Goal: Find specific page/section: Find specific page/section

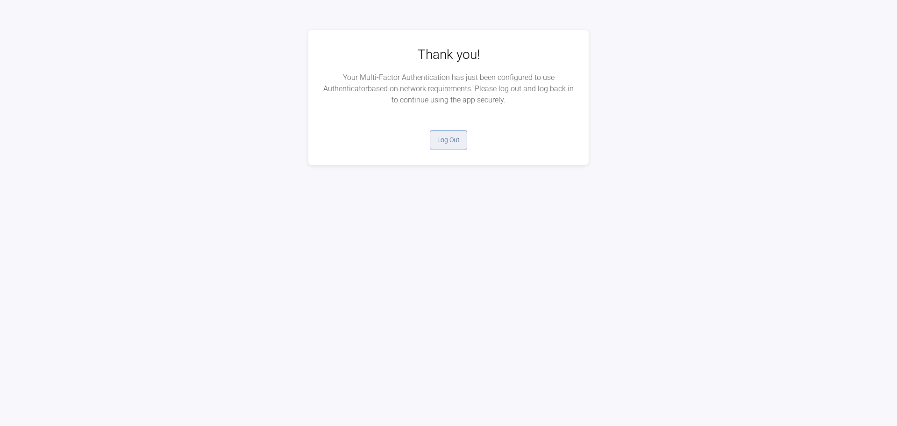
click at [439, 142] on button "Log Out" at bounding box center [448, 140] width 37 height 20
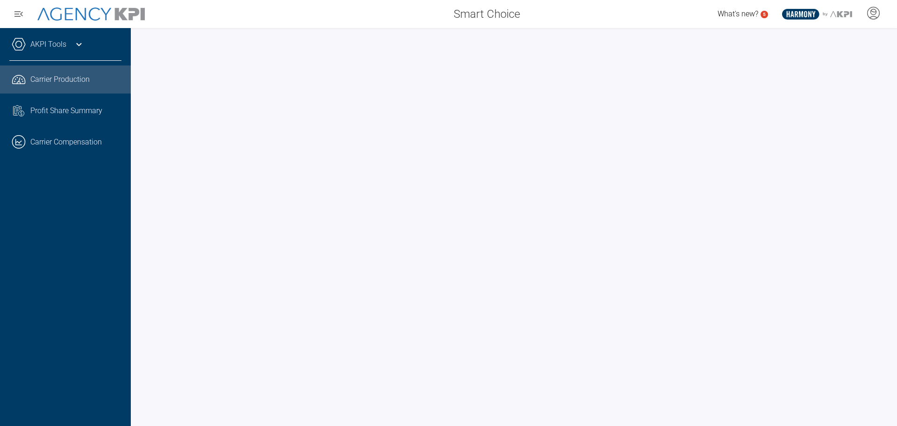
click at [64, 78] on span "Carrier Production" at bounding box center [59, 79] width 59 height 11
click at [57, 114] on span "Profit Share Summary" at bounding box center [66, 110] width 72 height 11
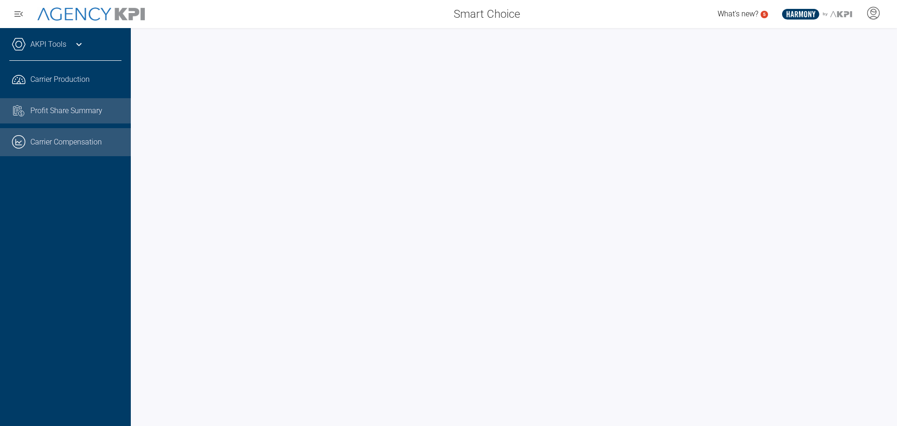
click at [72, 143] on link ".cls-1{fill:none;stroke:#221f20;stroke-linecap:round;stroke-linejoin:round;stro…" at bounding box center [65, 142] width 131 height 28
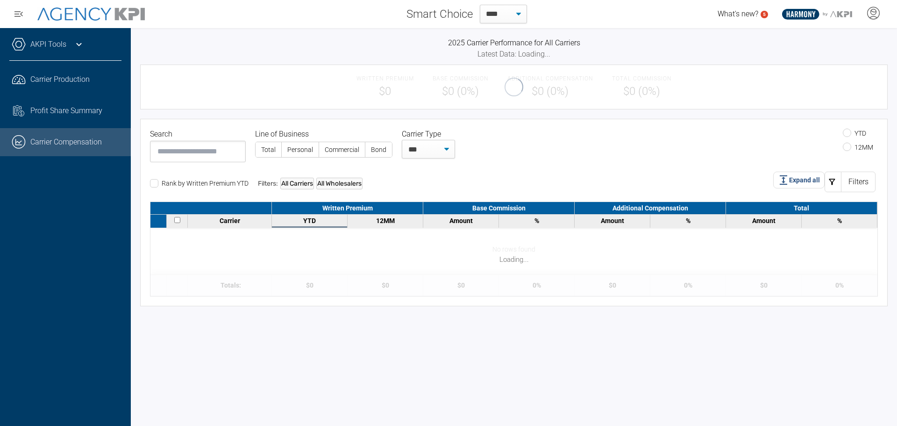
select select "**"
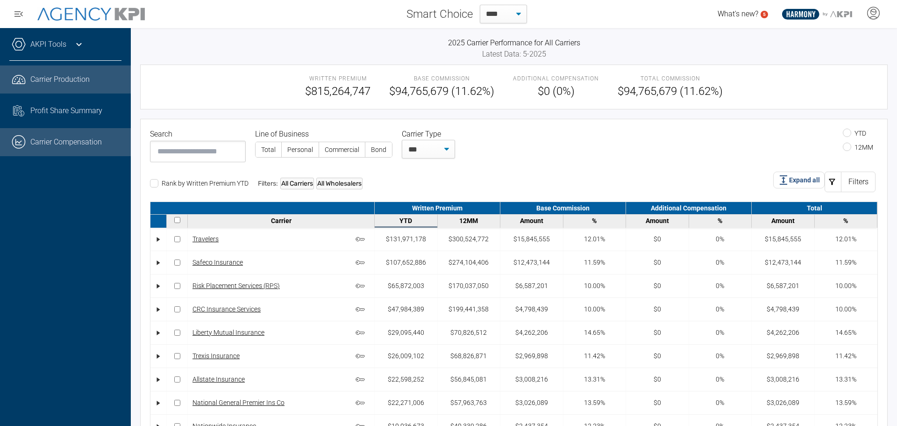
click at [57, 79] on span "Carrier Production" at bounding box center [59, 79] width 59 height 11
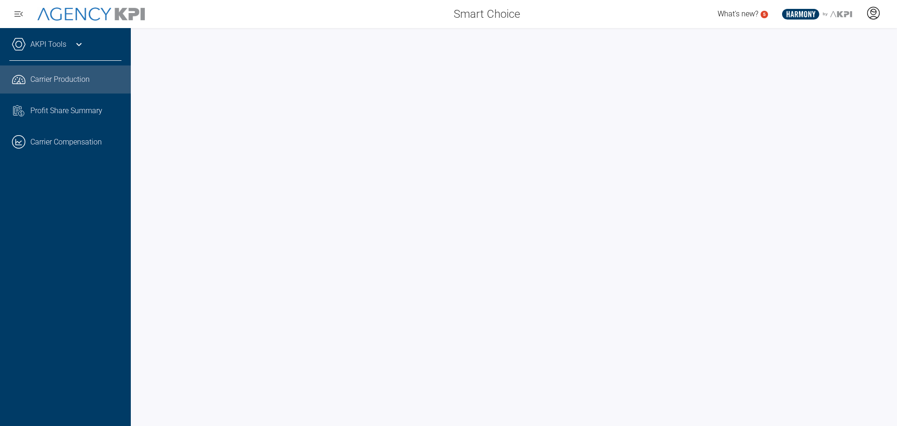
click at [873, 17] on icon at bounding box center [874, 13] width 14 height 14
click at [813, 38] on span "Log Out" at bounding box center [806, 38] width 24 height 7
